Goal: Task Accomplishment & Management: Manage account settings

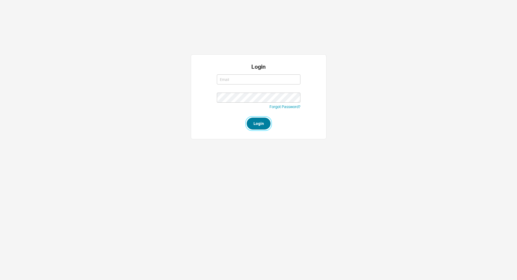
click at [257, 122] on button "Login" at bounding box center [259, 123] width 24 height 12
click at [232, 77] on input "Required" at bounding box center [259, 79] width 84 height 10
type input "angel@asbathnj.com"
type input "ANGEL@asbathnj.com"
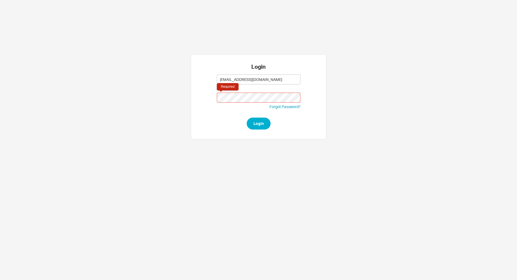
type input "ANGEL@asbathnj.com"
click at [263, 125] on button "Login" at bounding box center [259, 123] width 24 height 12
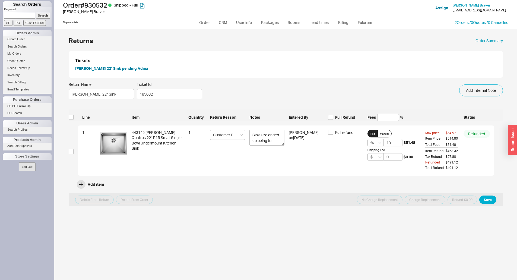
click at [12, 17] on input at bounding box center [19, 16] width 31 height 6
type input "907981"
click at [36, 13] on input "Search" at bounding box center [43, 16] width 14 height 6
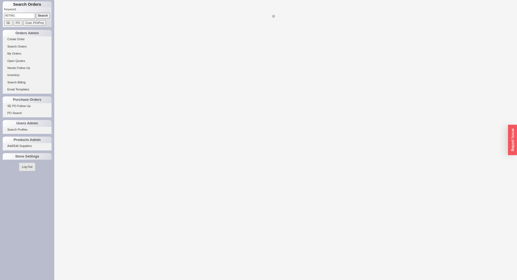
select select "LOW"
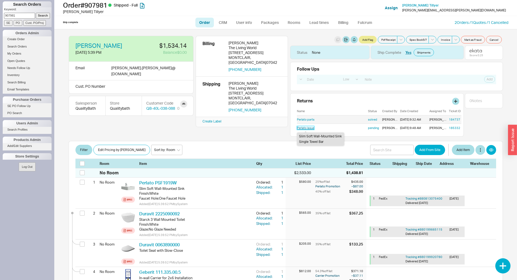
click at [306, 127] on link "Perlato issue" at bounding box center [305, 128] width 17 height 4
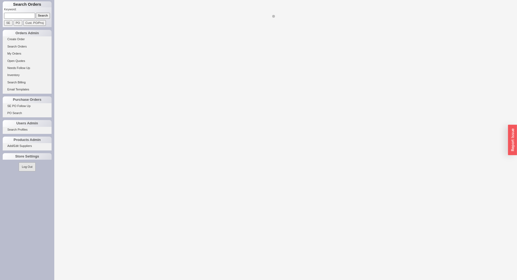
select select "LOW"
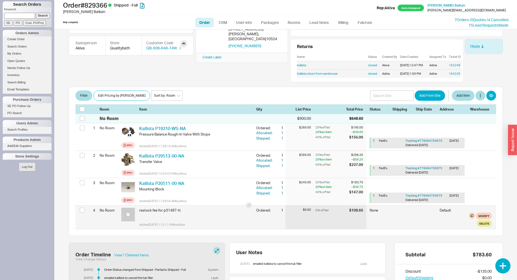
scroll to position [54, 0]
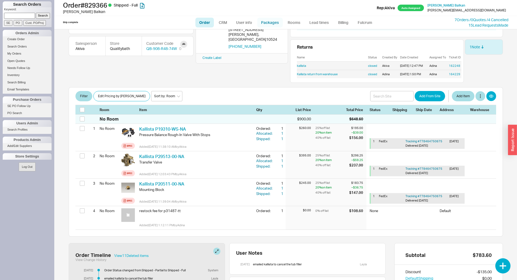
click at [265, 21] on link "Packages" at bounding box center [270, 23] width 26 height 10
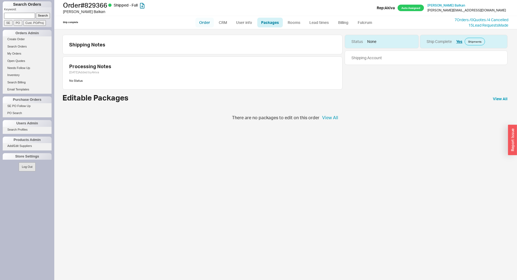
click at [206, 21] on link "Order" at bounding box center [204, 23] width 18 height 10
select select "LOW"
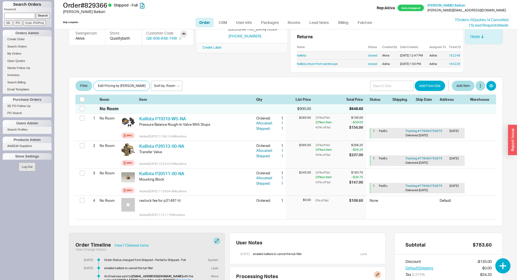
scroll to position [54, 0]
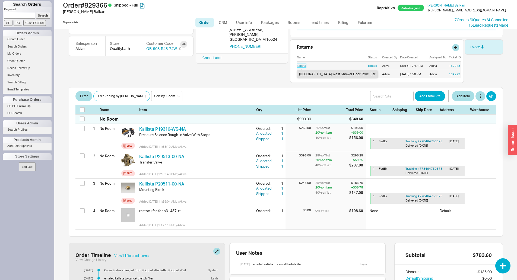
click at [303, 65] on link "kallista" at bounding box center [301, 66] width 9 height 4
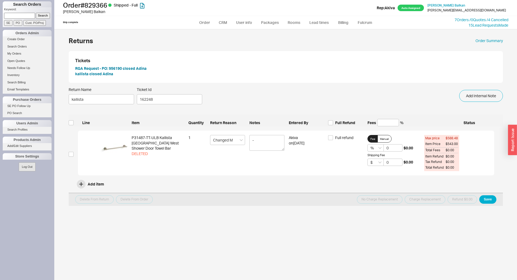
select select "LOW"
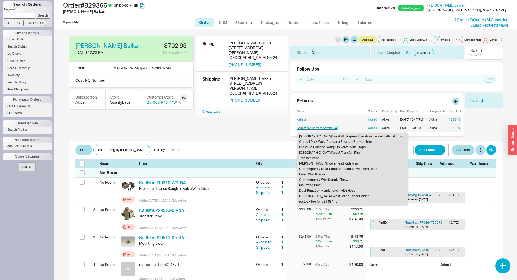
click at [304, 128] on link "Kallista return from warehouse" at bounding box center [317, 128] width 41 height 4
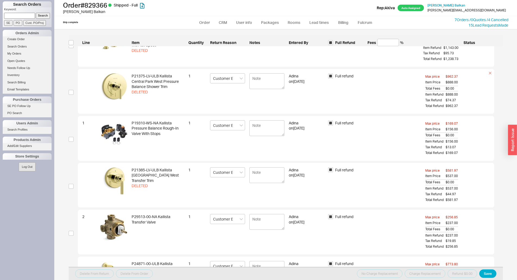
scroll to position [81, 0]
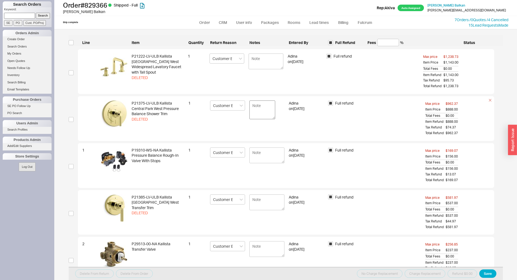
drag, startPoint x: 281, startPoint y: 115, endPoint x: 273, endPoint y: 117, distance: 9.2
click at [273, 117] on textarea at bounding box center [262, 109] width 26 height 19
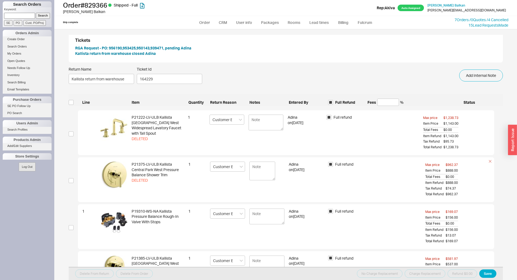
scroll to position [0, 0]
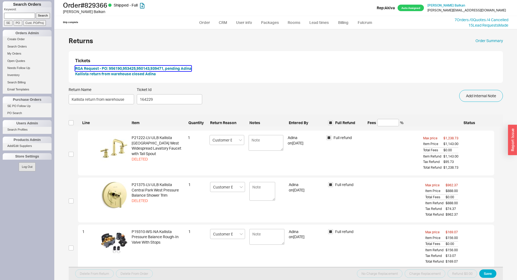
click at [117, 68] on button "RGA Request - PO: 956190,953425,950143,939471, pending Adina" at bounding box center [133, 68] width 116 height 5
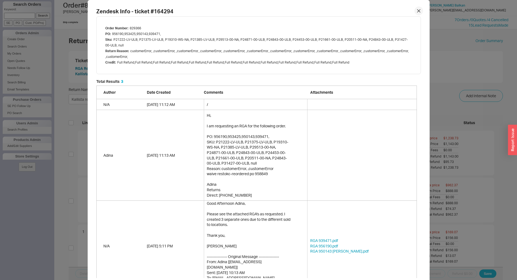
click at [417, 11] on icon at bounding box center [418, 10] width 3 height 3
